Goal: Check status: Check status

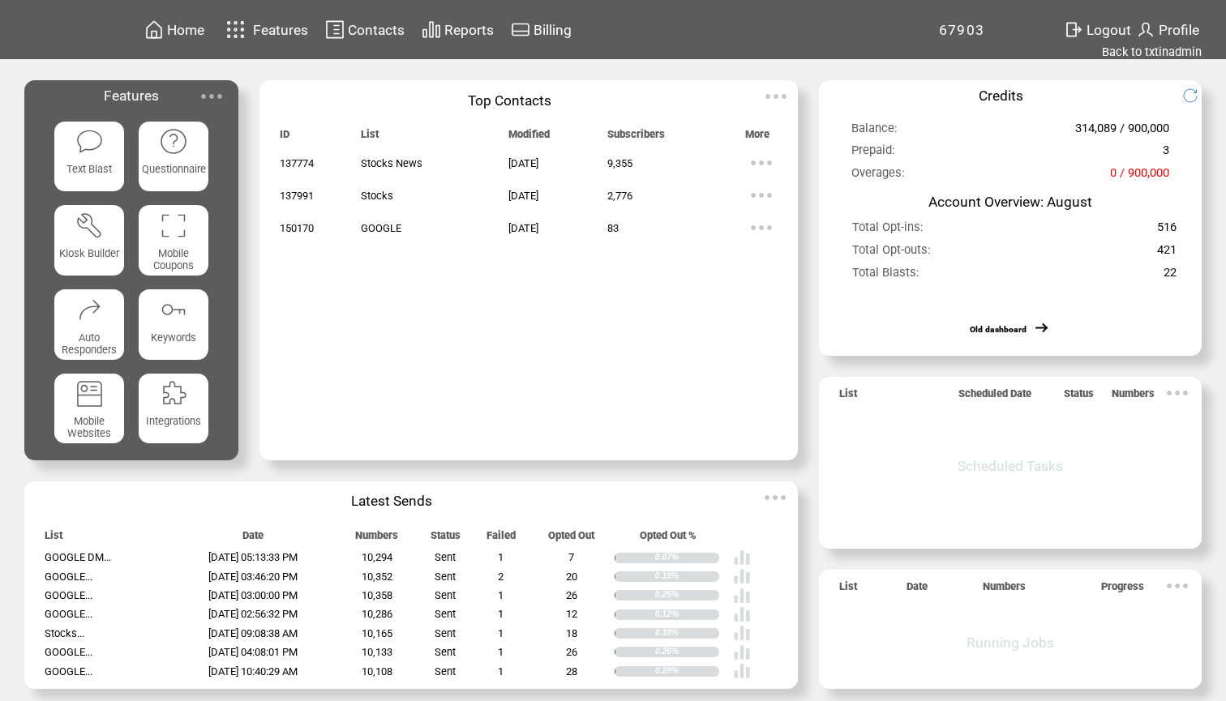
click at [455, 24] on span "Reports" at bounding box center [468, 30] width 49 height 16
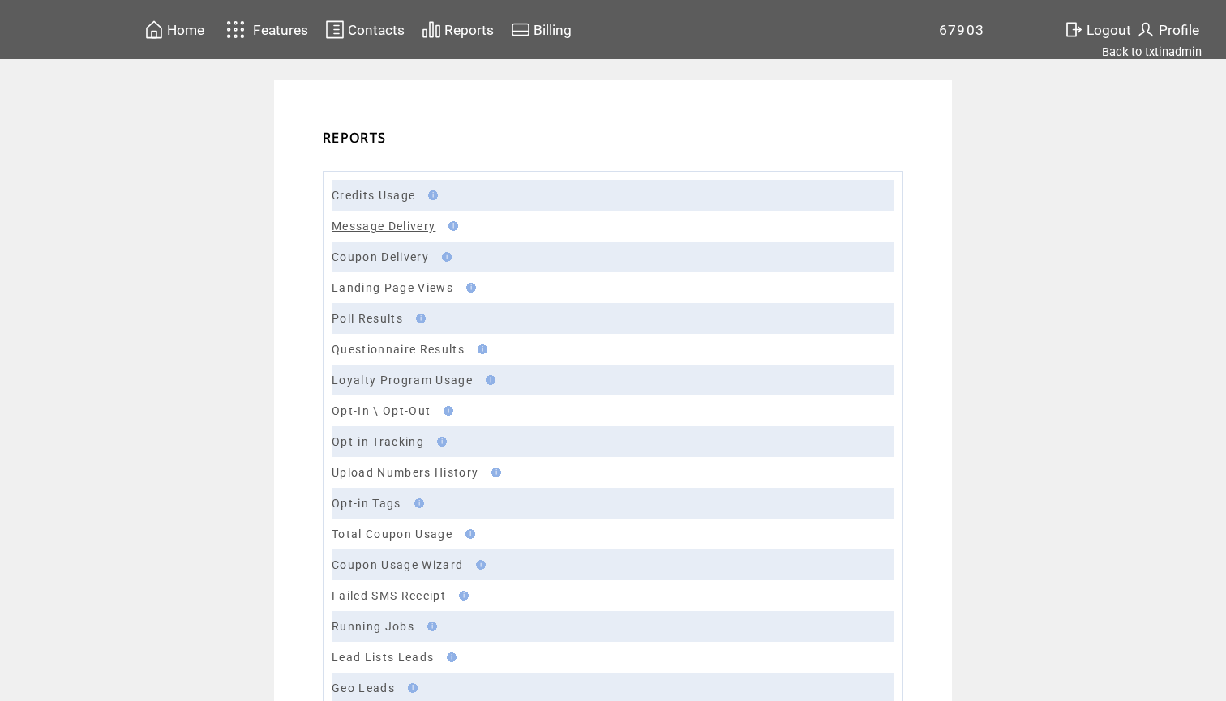
click at [399, 225] on link "Message Delivery" at bounding box center [384, 226] width 104 height 13
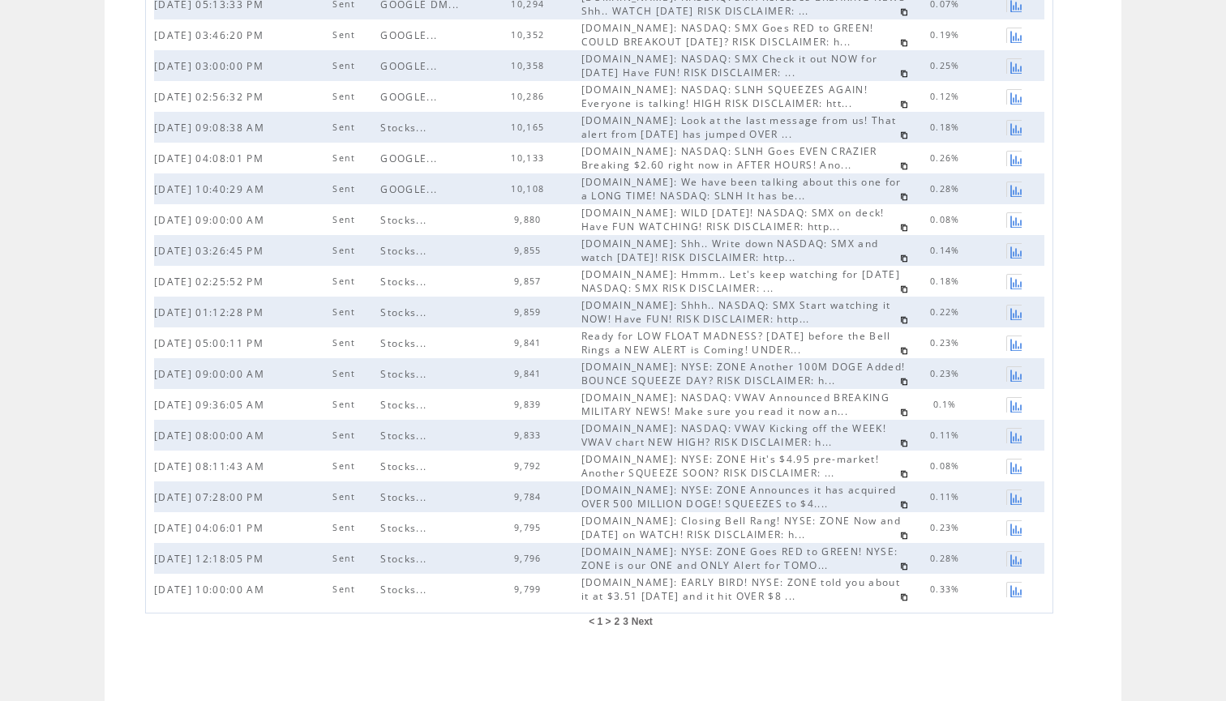
scroll to position [324, 0]
click at [616, 622] on span "2" at bounding box center [617, 621] width 6 height 11
click at [603, 622] on span "1" at bounding box center [602, 621] width 6 height 11
